Goal: Communication & Community: Connect with others

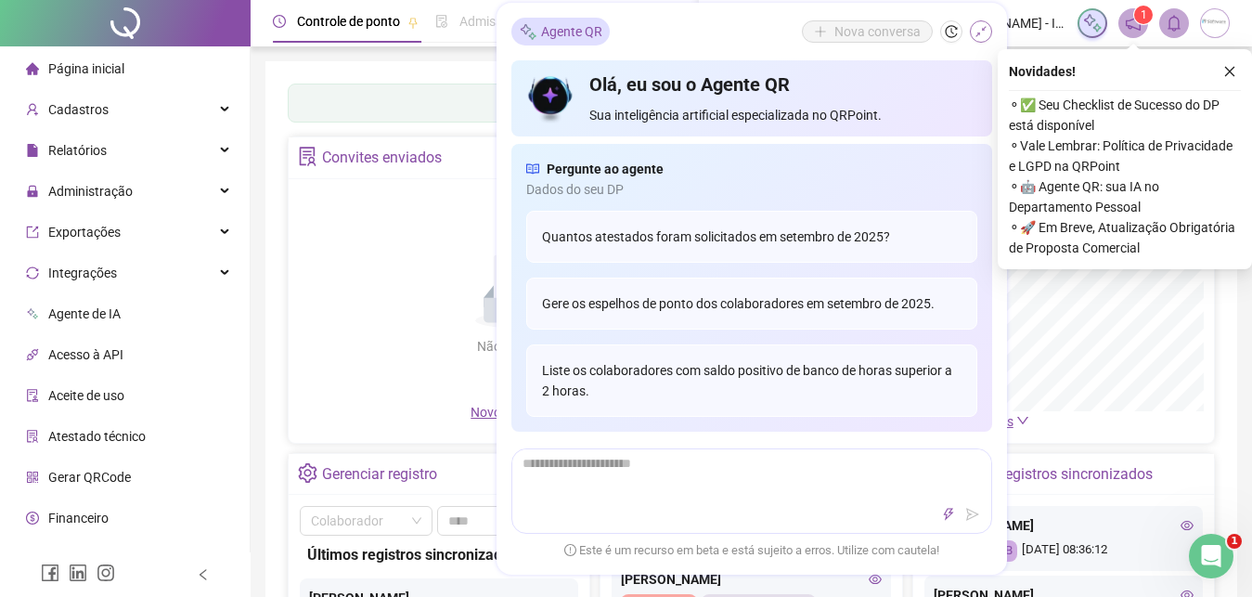
click at [977, 27] on icon "shrink" at bounding box center [981, 31] width 13 height 13
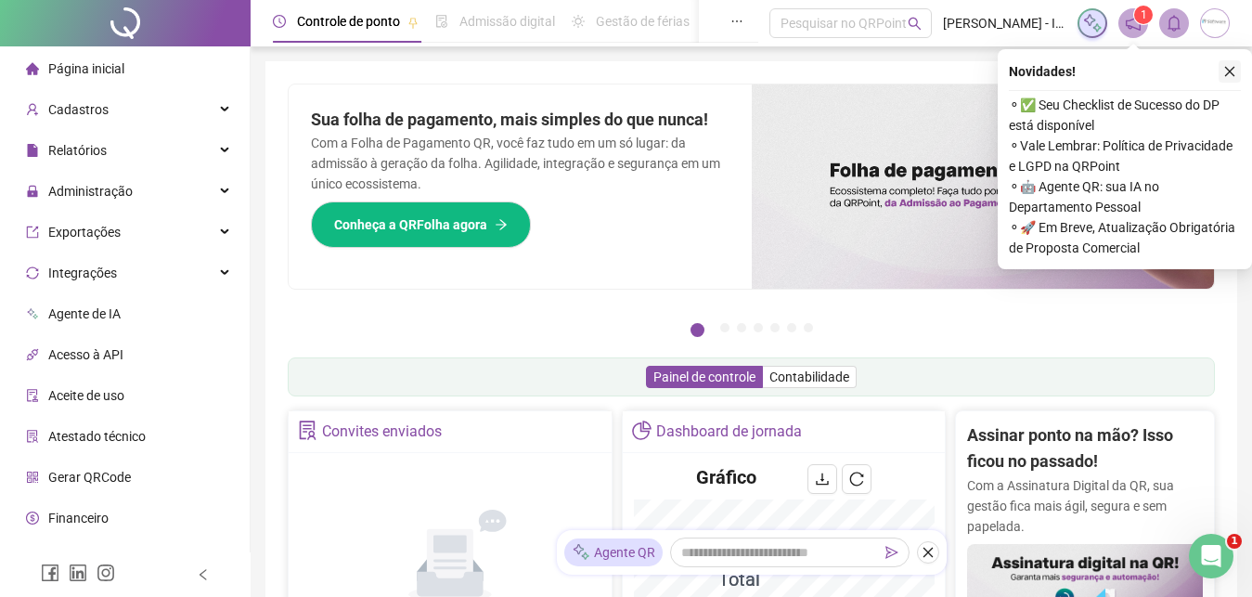
click at [1235, 77] on icon "close" at bounding box center [1229, 71] width 13 height 13
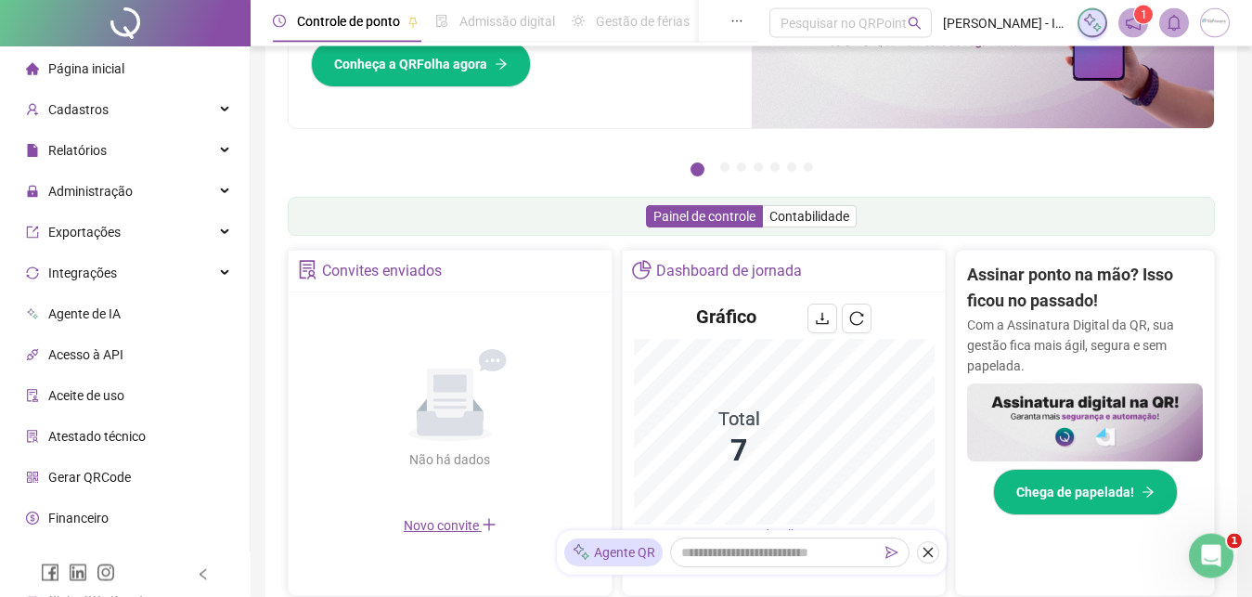
scroll to position [107, 0]
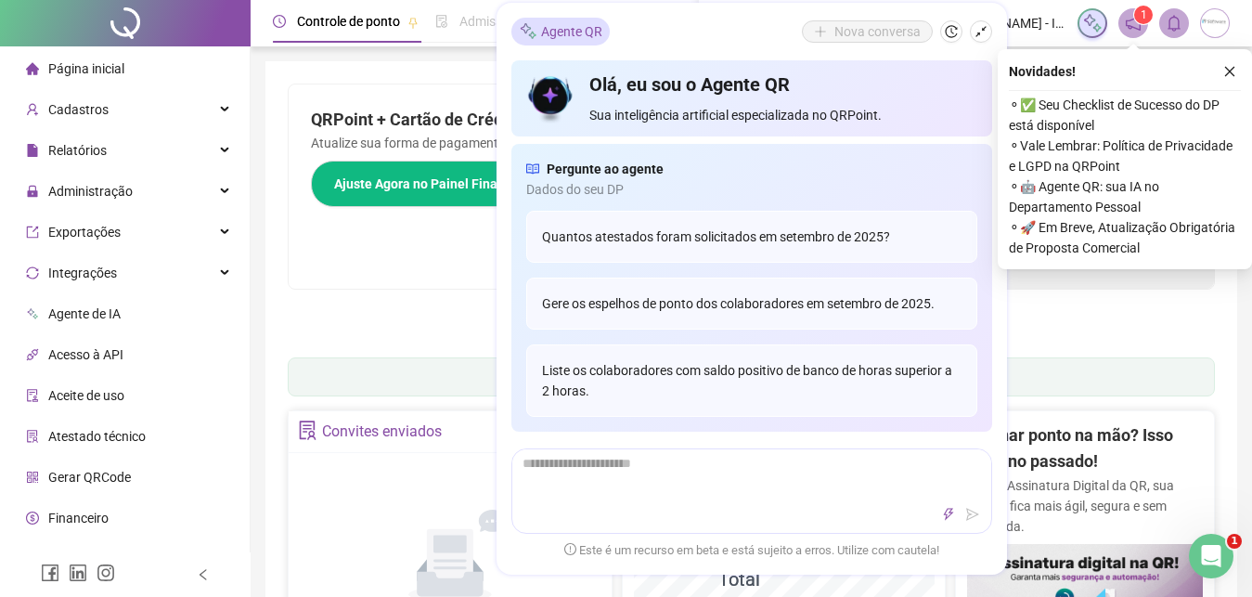
click at [973, 42] on div "Nova conversa" at bounding box center [897, 31] width 190 height 22
click at [974, 36] on button "button" at bounding box center [981, 31] width 22 height 22
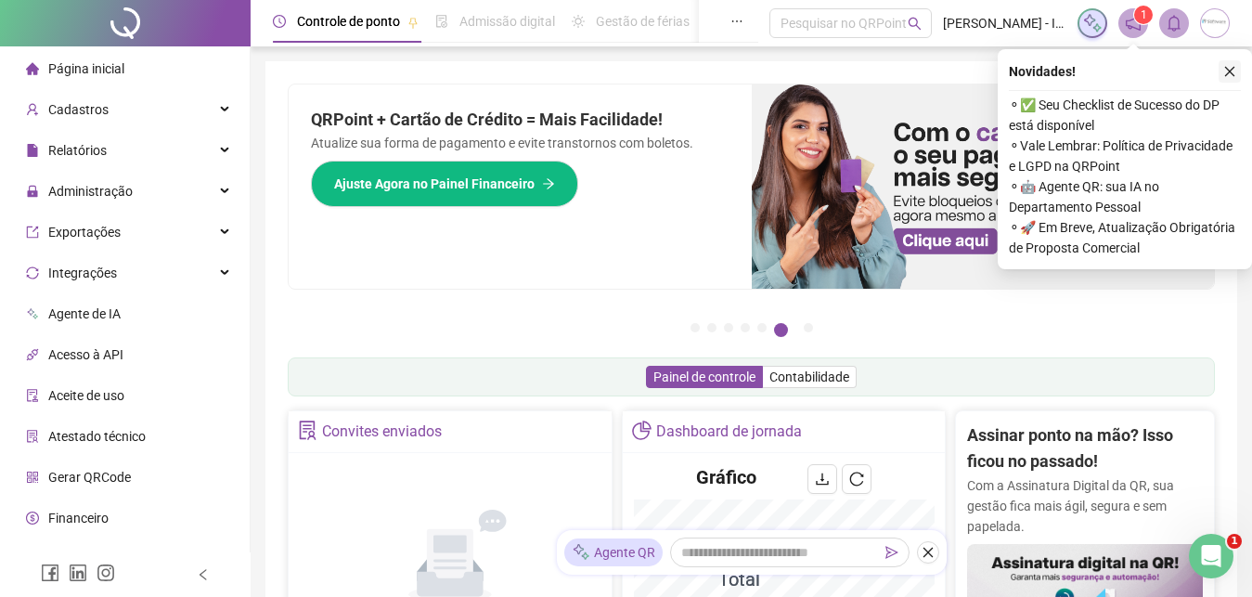
click at [1230, 71] on icon "close" at bounding box center [1229, 71] width 13 height 13
